Goal: Task Accomplishment & Management: Complete application form

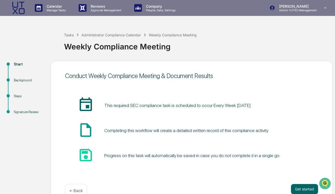
scroll to position [12, 0]
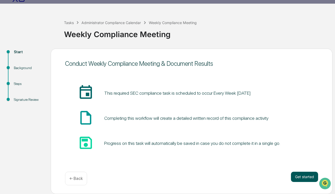
click at [298, 178] on button "Get started" at bounding box center [304, 177] width 27 height 10
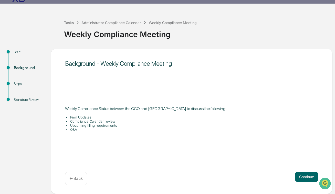
click at [298, 178] on button "Continue" at bounding box center [306, 177] width 23 height 10
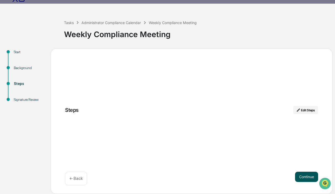
click at [301, 180] on button "Continue" at bounding box center [306, 177] width 23 height 10
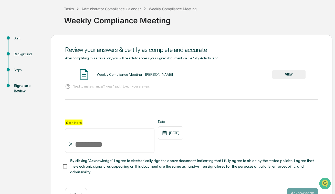
scroll to position [42, 0]
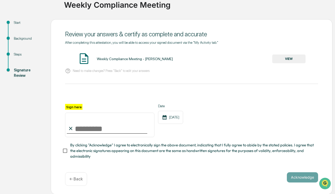
click at [85, 128] on input "Sign here" at bounding box center [109, 125] width 89 height 25
type input "**********"
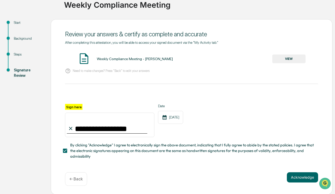
click at [297, 60] on button "VIEW" at bounding box center [288, 59] width 33 height 9
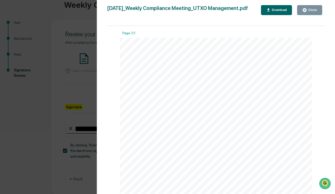
click at [313, 10] on div "Close" at bounding box center [312, 10] width 10 height 4
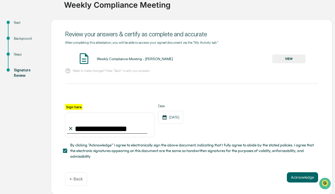
click at [72, 183] on div "← Back" at bounding box center [76, 179] width 22 height 14
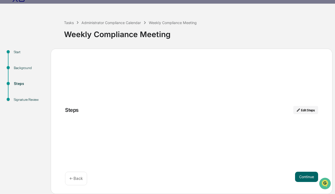
click at [75, 176] on p "← Back" at bounding box center [75, 178] width 13 height 5
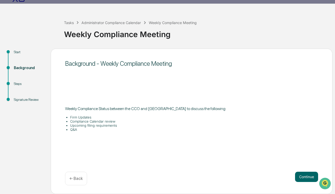
click at [89, 128] on li "Q&A" at bounding box center [194, 129] width 248 height 4
click at [302, 178] on button "Continue" at bounding box center [306, 177] width 23 height 10
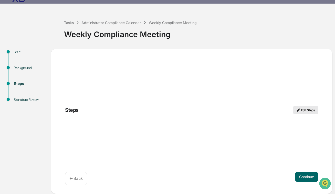
click at [304, 107] on button "Edit Steps" at bounding box center [305, 110] width 25 height 8
click at [304, 112] on button "Edit Steps" at bounding box center [305, 110] width 25 height 8
click at [273, 150] on div "Steps Edit Steps Continue ← Back" at bounding box center [191, 121] width 281 height 145
click at [311, 178] on button "Continue" at bounding box center [306, 177] width 23 height 10
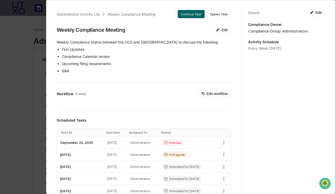
click at [14, 110] on div "Administrator Activity List Weekly Compliance Meeting Continue Task Spawn Task …" at bounding box center [167, 97] width 335 height 194
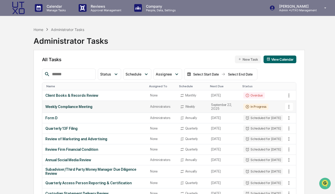
click at [287, 108] on icon at bounding box center [289, 107] width 6 height 6
click at [287, 108] on div at bounding box center [167, 97] width 335 height 194
click at [251, 107] on div "In Progress" at bounding box center [255, 107] width 25 height 6
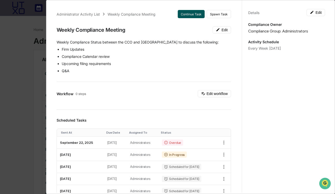
click at [194, 16] on button "Continue Task" at bounding box center [191, 14] width 27 height 8
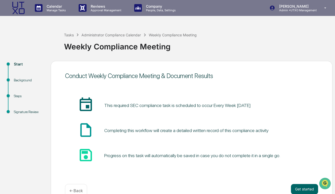
scroll to position [12, 0]
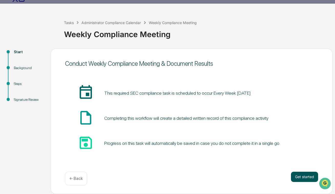
click at [296, 174] on button "Get started" at bounding box center [304, 177] width 27 height 10
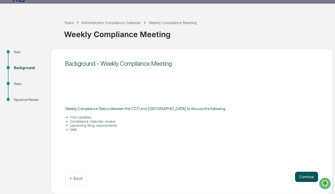
click at [297, 177] on button "Continue" at bounding box center [306, 177] width 23 height 10
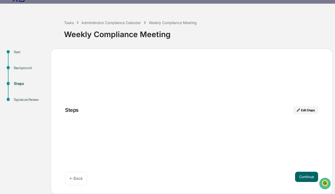
click at [80, 180] on p "← Back" at bounding box center [75, 178] width 13 height 5
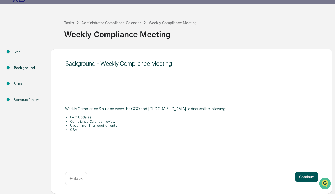
click at [308, 177] on button "Continue" at bounding box center [306, 177] width 23 height 10
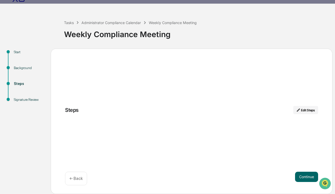
click at [218, 108] on div "Steps Edit Steps" at bounding box center [191, 113] width 253 height 14
click at [298, 177] on button "Continue" at bounding box center [306, 177] width 23 height 10
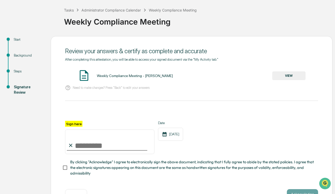
scroll to position [42, 0]
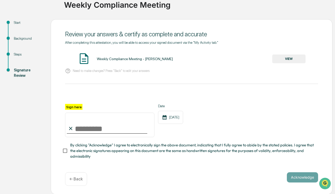
click at [92, 121] on input "Sign here" at bounding box center [109, 125] width 89 height 25
type input "**********"
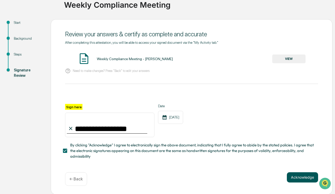
click at [305, 176] on button "Acknowledge" at bounding box center [302, 177] width 31 height 10
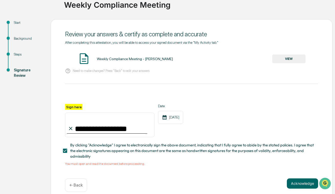
scroll to position [48, 0]
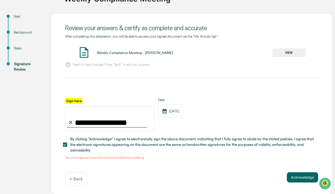
click at [276, 51] on button "VIEW" at bounding box center [288, 52] width 33 height 9
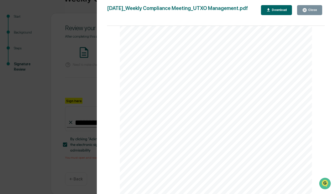
scroll to position [0, 0]
click at [317, 9] on button "Close" at bounding box center [309, 10] width 25 height 10
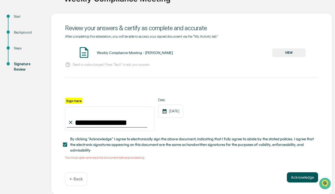
click at [290, 178] on button "Acknowledge" at bounding box center [302, 177] width 31 height 10
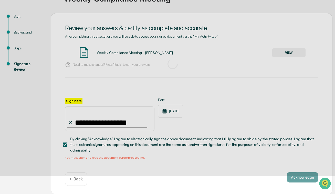
scroll to position [12, 0]
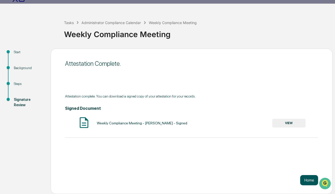
click at [306, 182] on button "Home" at bounding box center [309, 180] width 18 height 10
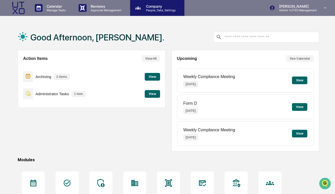
click at [157, 5] on p "Company" at bounding box center [160, 6] width 36 height 4
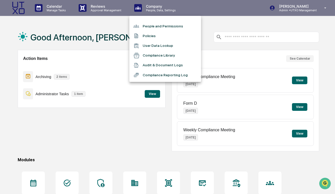
click at [113, 143] on div at bounding box center [167, 97] width 335 height 194
